Goal: Information Seeking & Learning: Learn about a topic

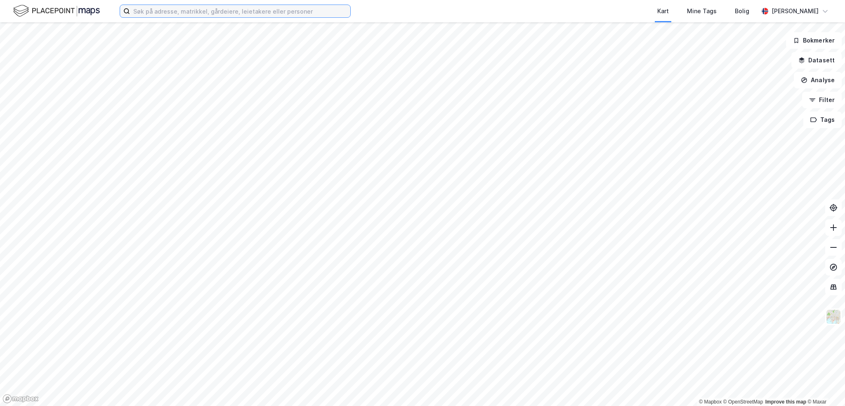
click at [170, 12] on input at bounding box center [240, 11] width 220 height 12
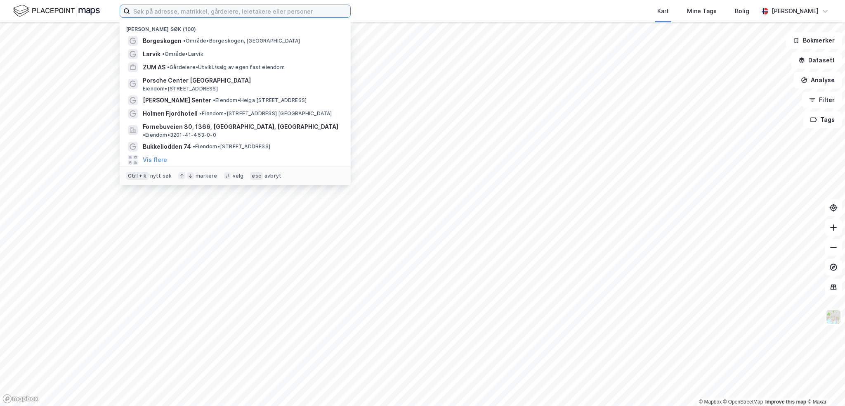
paste input " Viulsrødsletta 35"
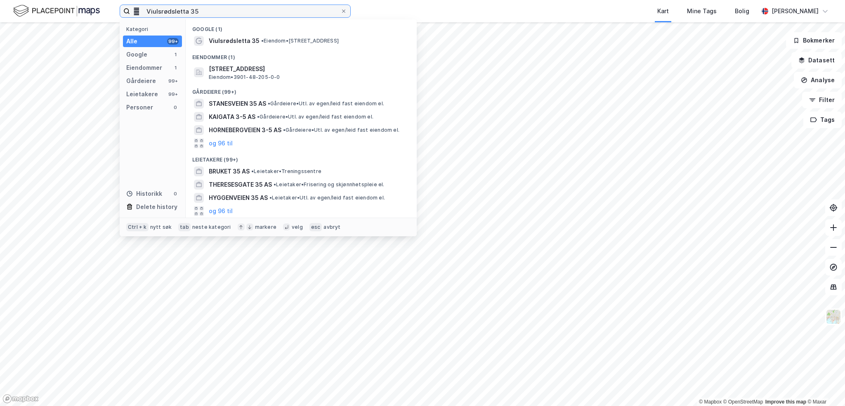
drag, startPoint x: 140, startPoint y: 12, endPoint x: 96, endPoint y: 9, distance: 44.3
click at [96, 9] on div " Viulsrødsletta 35 Kategori Alle 99+ Google 1 Eiendommer 1 Gårdeiere 99+ Leiet…" at bounding box center [422, 11] width 845 height 22
type input "Viulsrødsletta 35"
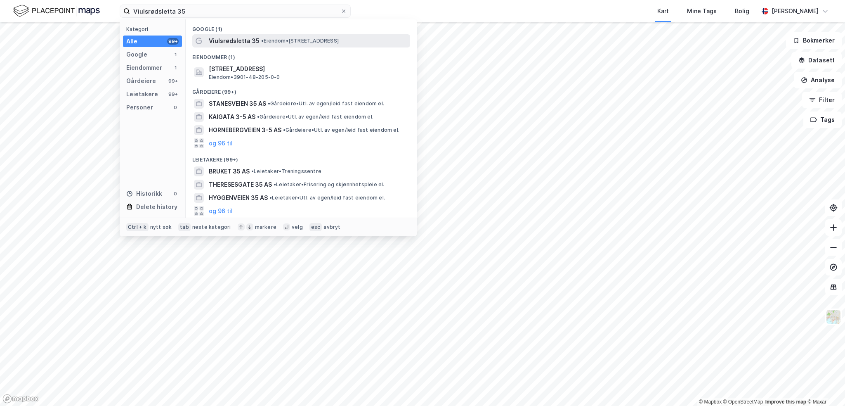
click at [234, 41] on span "Viulsrødsletta 35" at bounding box center [234, 41] width 51 height 10
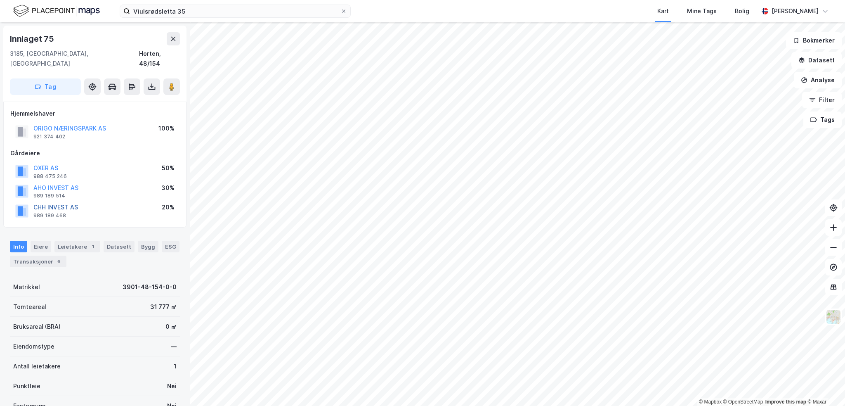
click at [0, 0] on button "CHH INVEST AS" at bounding box center [0, 0] width 0 height 0
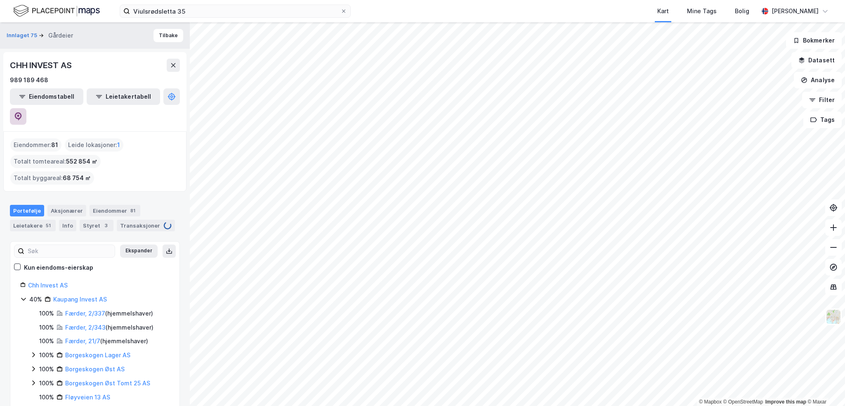
click at [22, 112] on icon at bounding box center [18, 116] width 8 height 8
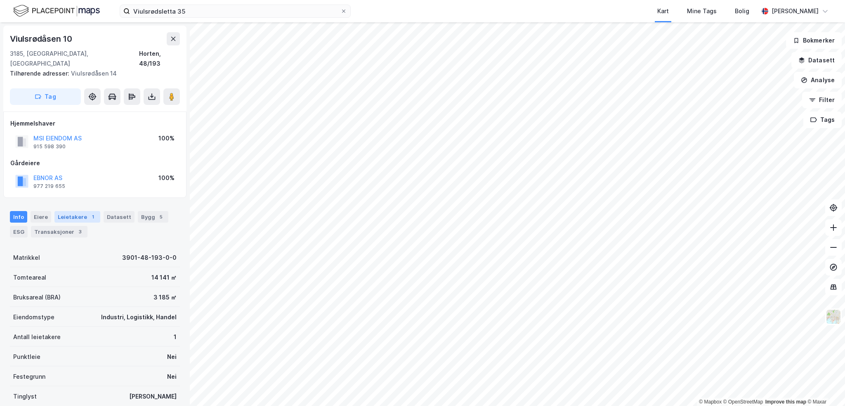
click at [82, 211] on div "Leietakere 1" at bounding box center [77, 217] width 46 height 12
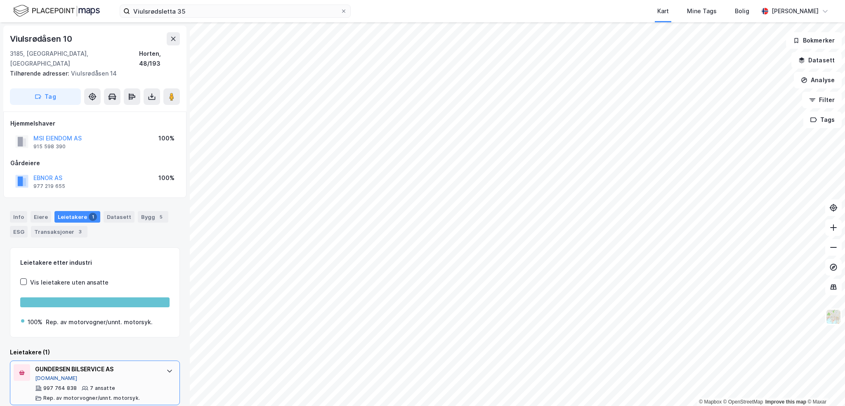
click at [41, 375] on button "Proff.no" at bounding box center [56, 378] width 42 height 7
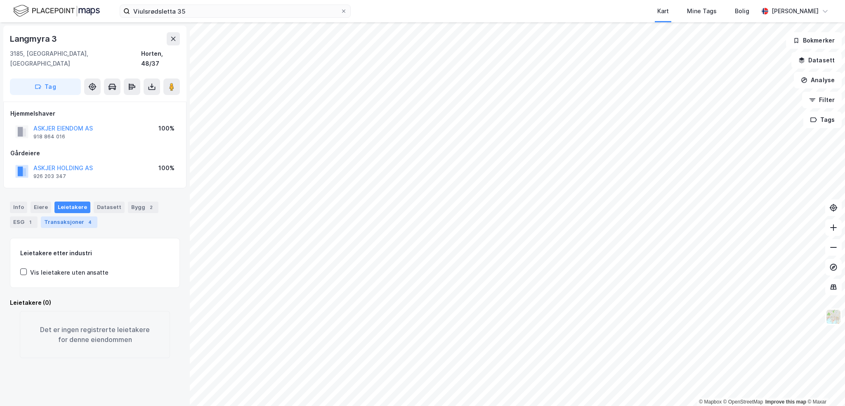
click at [83, 216] on div "Transaksjoner 4" at bounding box center [69, 222] width 57 height 12
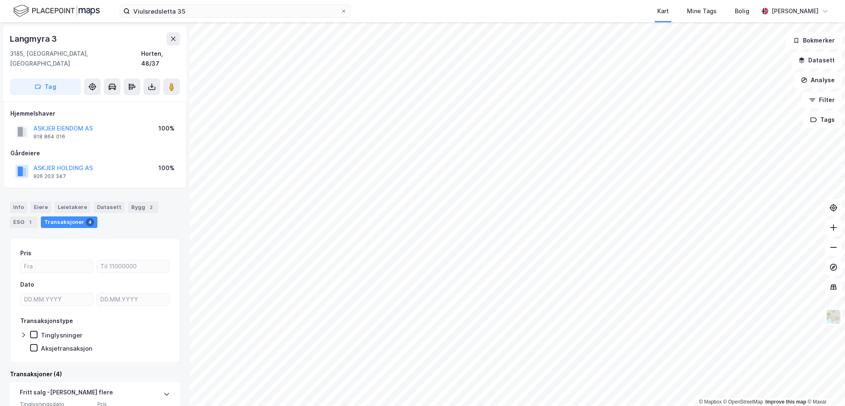
scroll to position [124, 0]
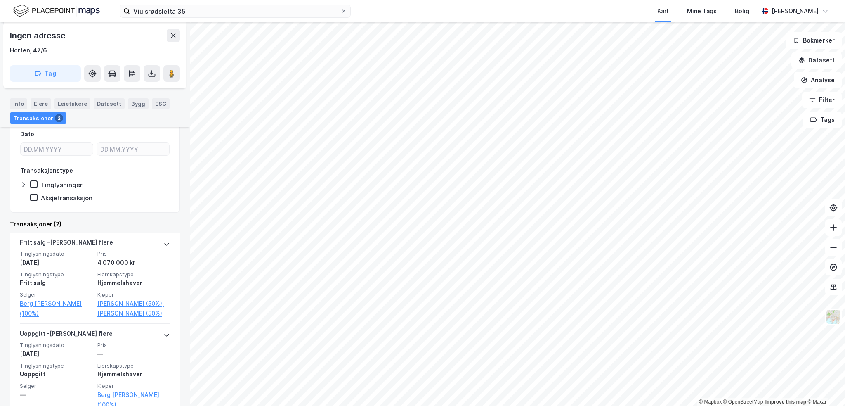
scroll to position [124, 0]
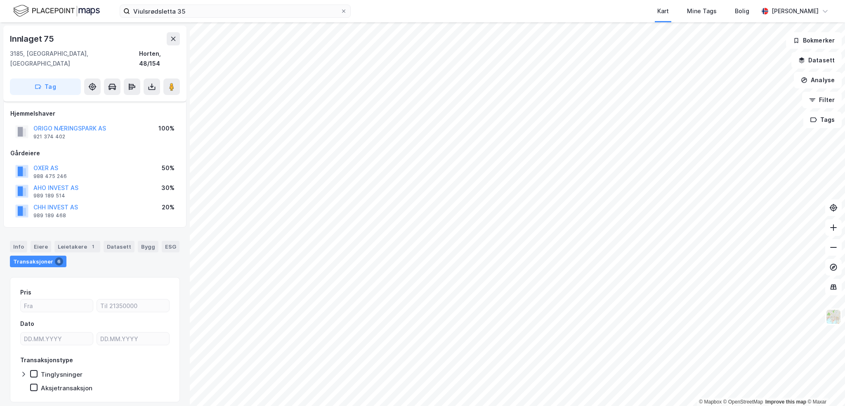
scroll to position [15, 0]
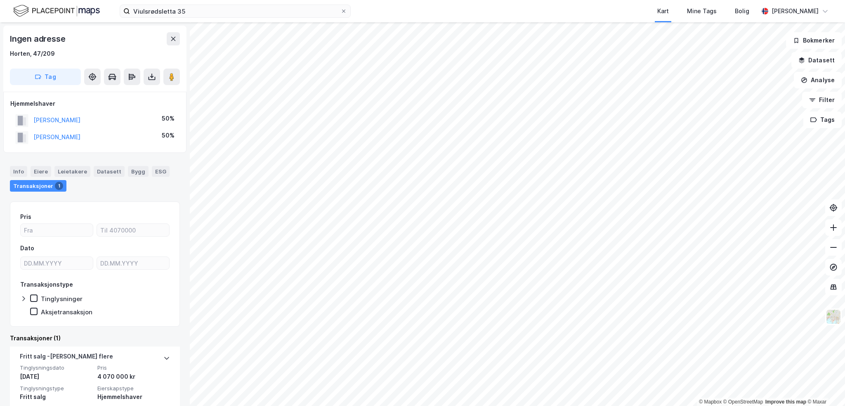
scroll to position [15, 0]
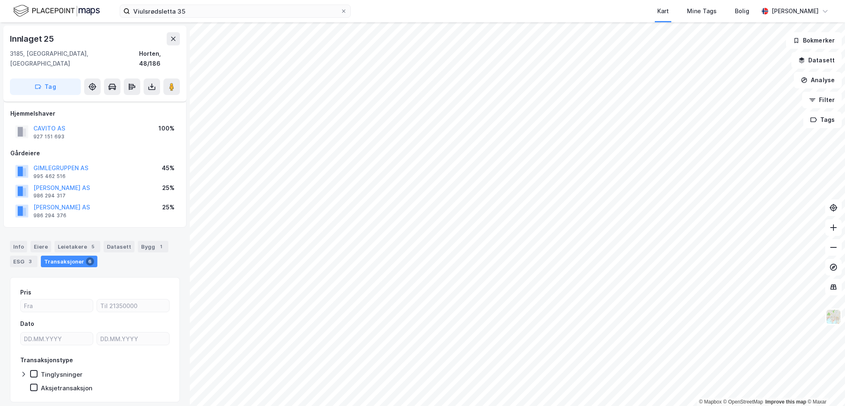
scroll to position [15, 0]
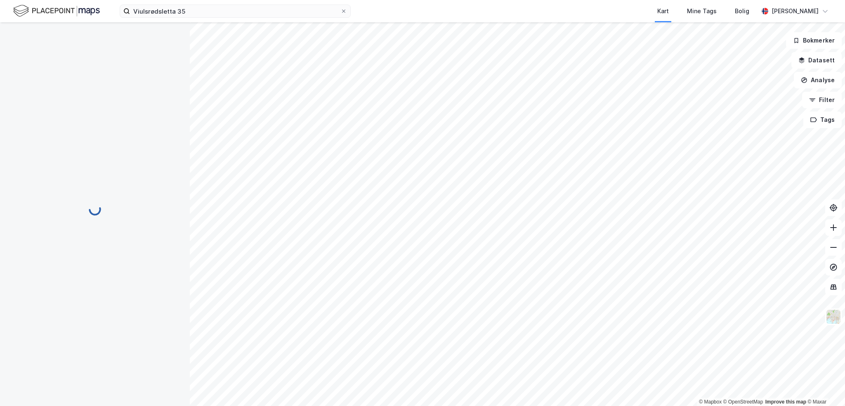
scroll to position [7, 0]
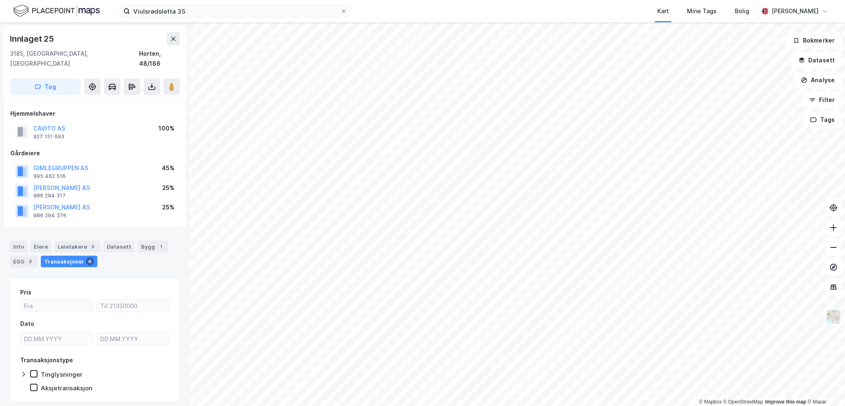
scroll to position [7, 0]
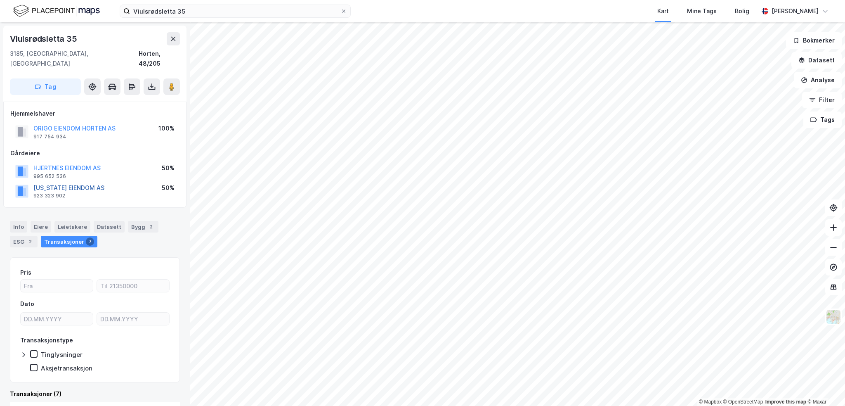
click at [0, 0] on button "MINNESOTA EIENDOM AS" at bounding box center [0, 0] width 0 height 0
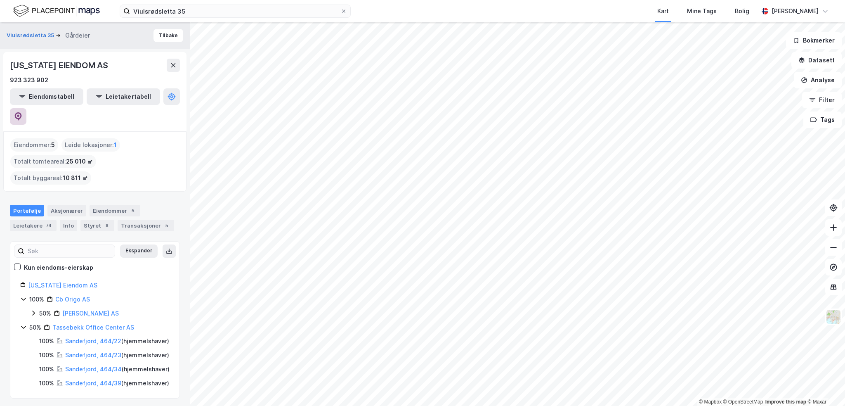
click at [22, 112] on icon at bounding box center [18, 116] width 8 height 8
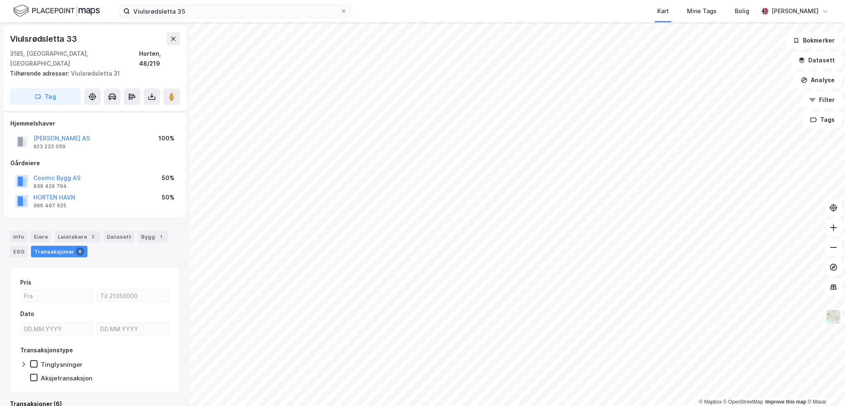
scroll to position [5, 0]
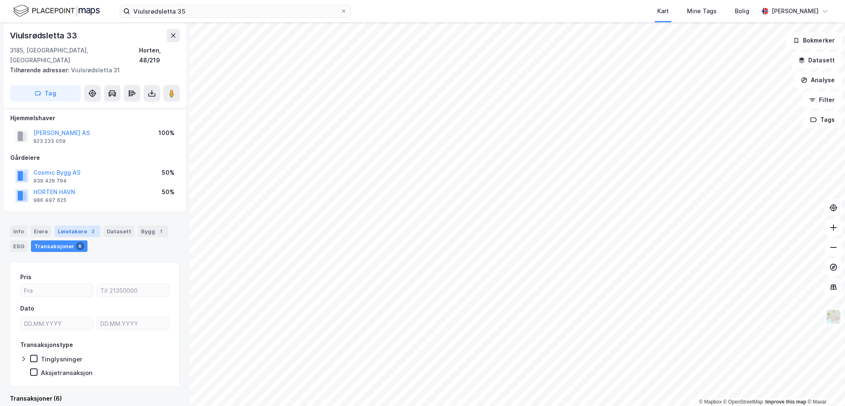
click at [70, 225] on div "Leietakere 2" at bounding box center [77, 231] width 46 height 12
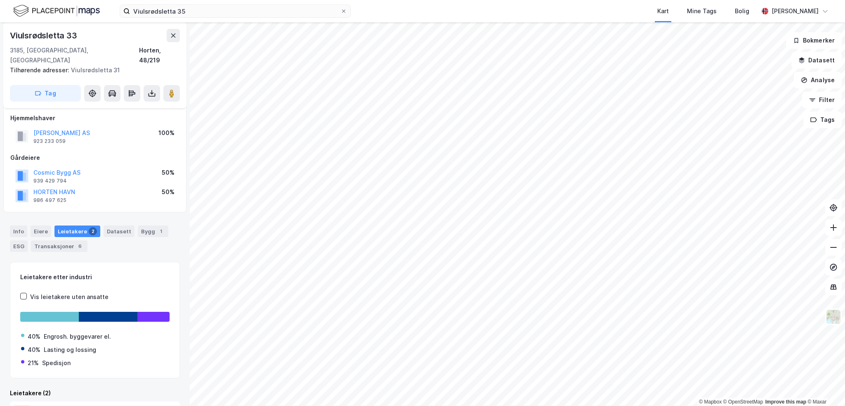
scroll to position [89, 0]
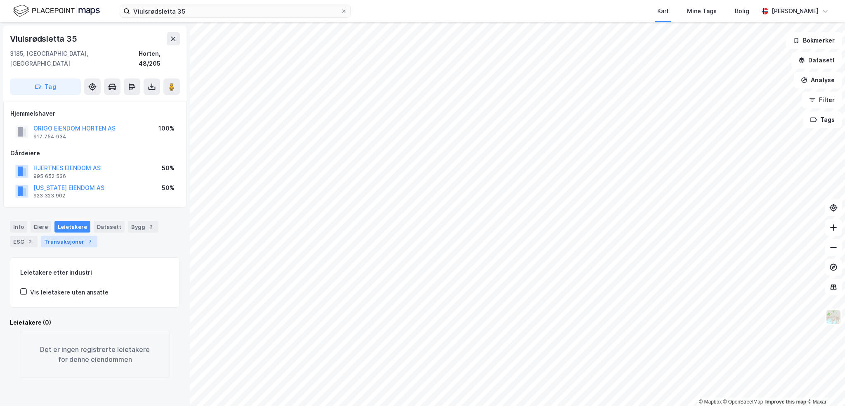
click at [70, 236] on div "Transaksjoner 7" at bounding box center [69, 242] width 57 height 12
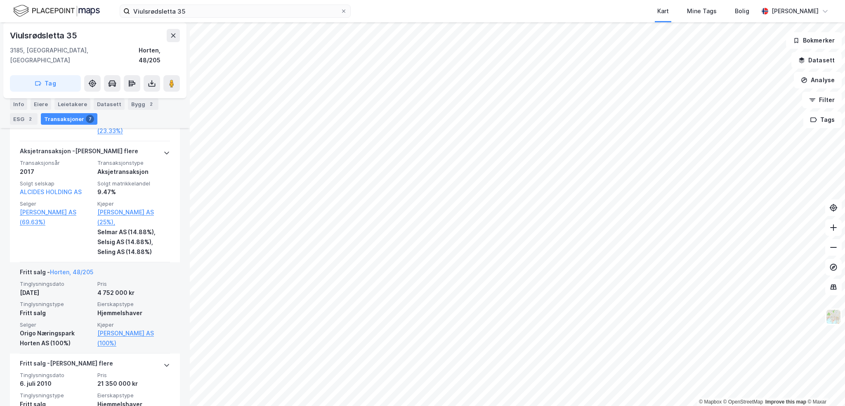
scroll to position [1008, 0]
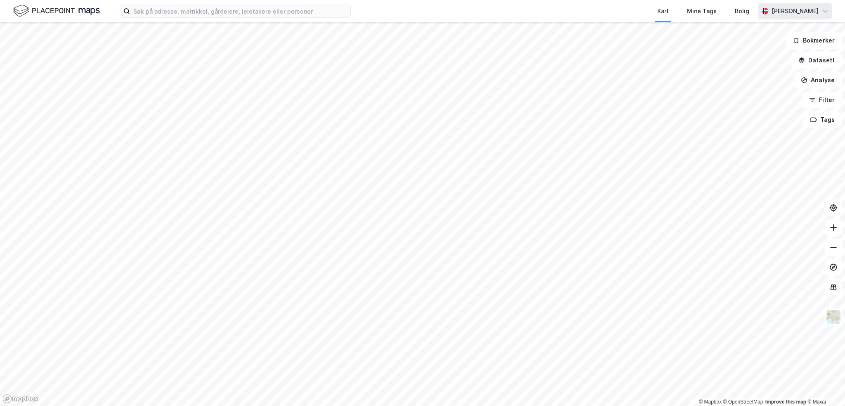
click at [810, 9] on div "[PERSON_NAME]" at bounding box center [795, 11] width 47 height 10
